Goal: Find specific page/section: Find specific page/section

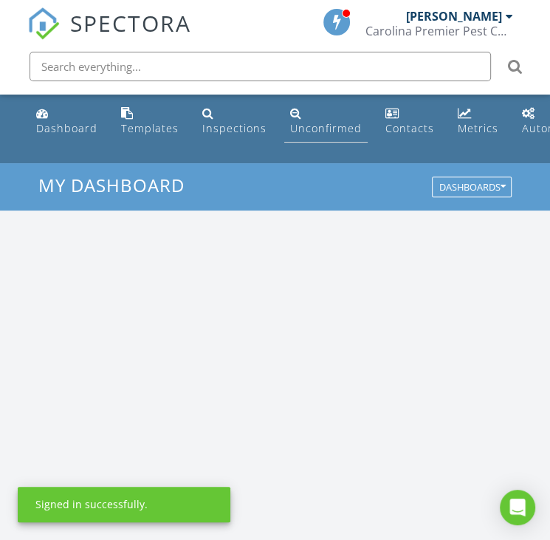
scroll to position [2549, 573]
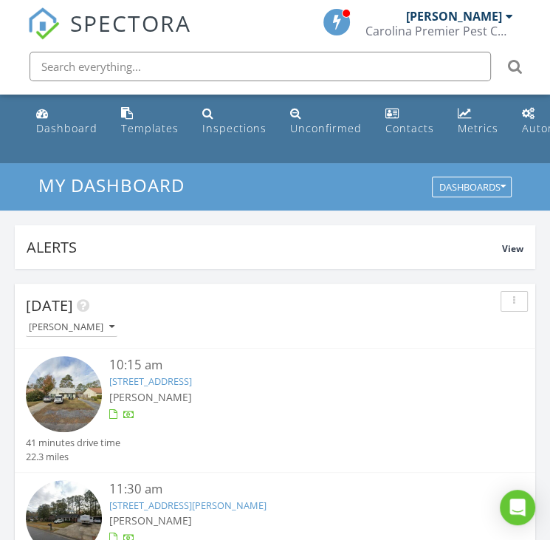
click at [123, 72] on input "text" at bounding box center [261, 67] width 462 height 30
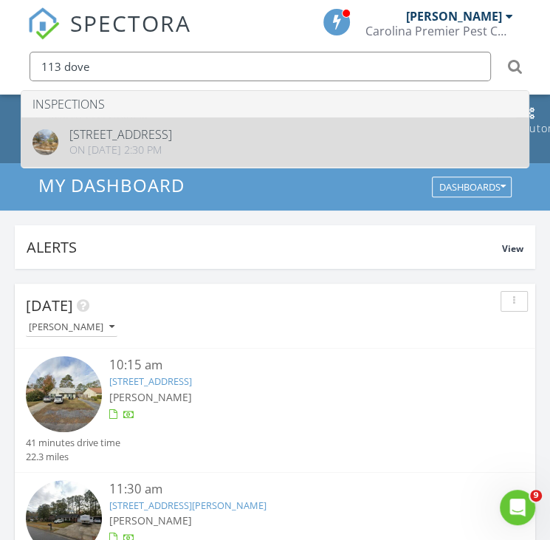
scroll to position [0, 0]
type input "113 dove"
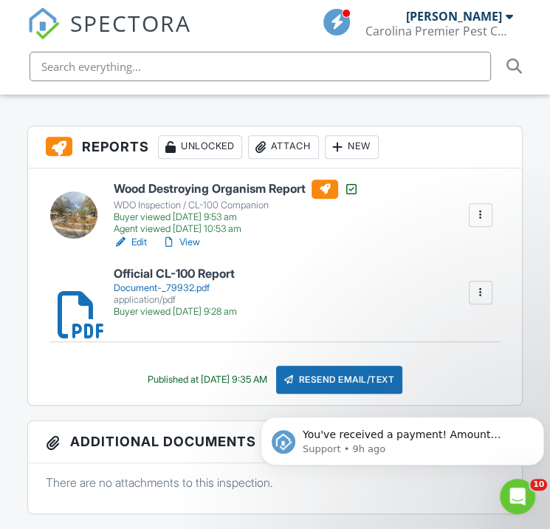
scroll to position [443, 0]
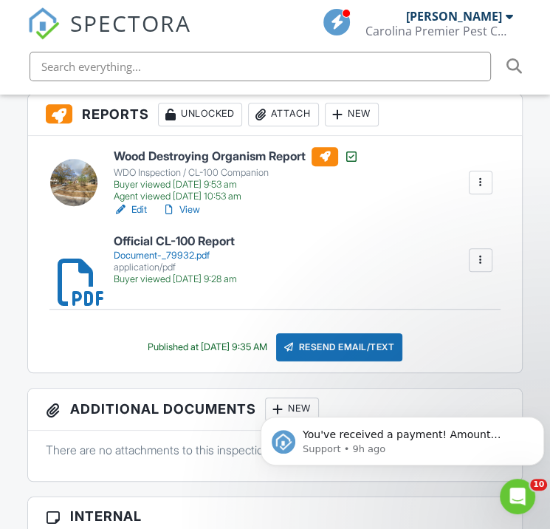
click at [183, 254] on div "Document-_79932.pdf" at bounding box center [175, 256] width 123 height 12
click at [181, 210] on link "View" at bounding box center [181, 209] width 38 height 15
